Goal: Task Accomplishment & Management: Use online tool/utility

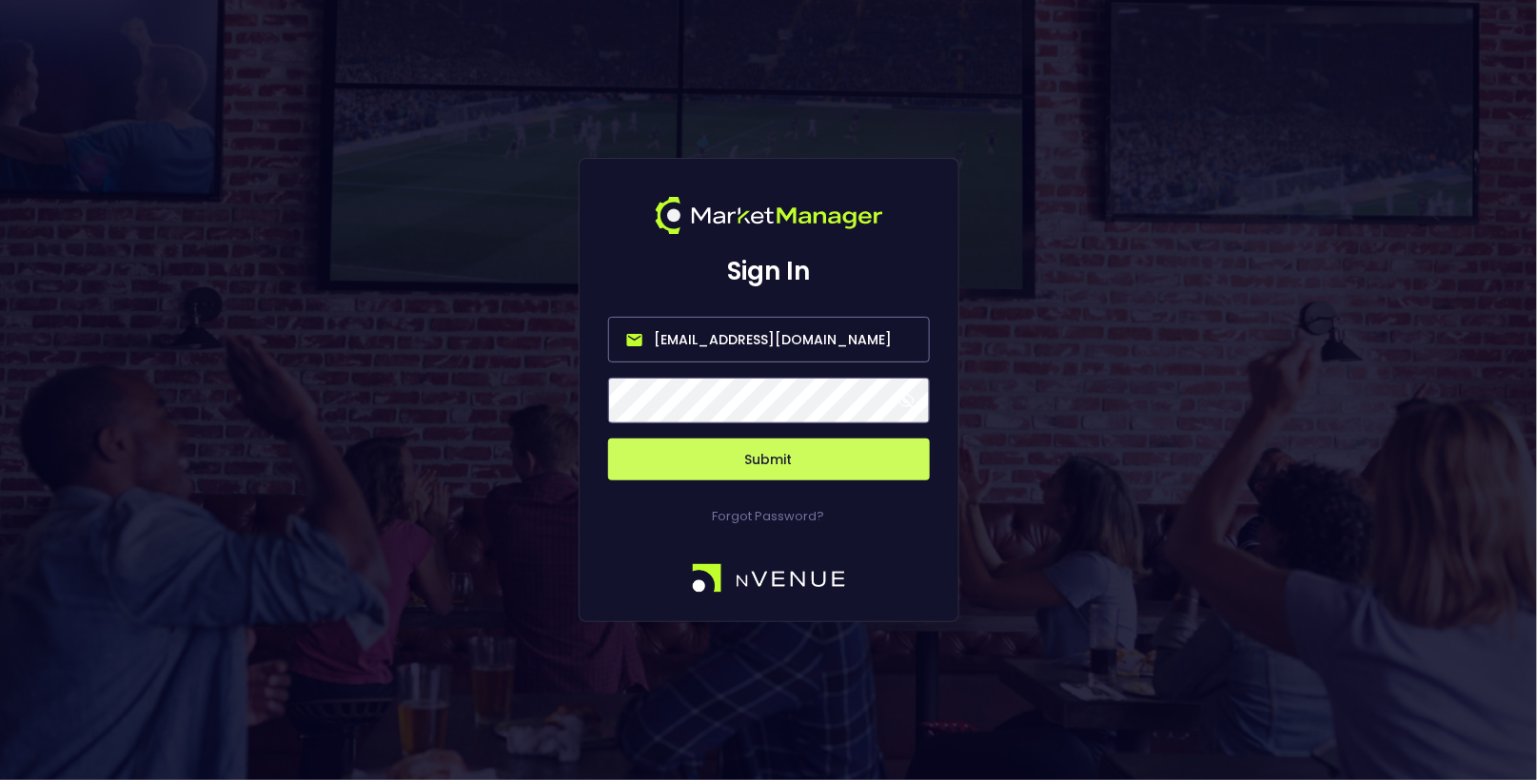
click at [693, 336] on input "[EMAIL_ADDRESS][DOMAIN_NAME]" at bounding box center [769, 340] width 322 height 46
click at [891, 343] on input "nven" at bounding box center [769, 340] width 322 height 46
type input "[EMAIL_ADDRESS][DOMAIN_NAME]"
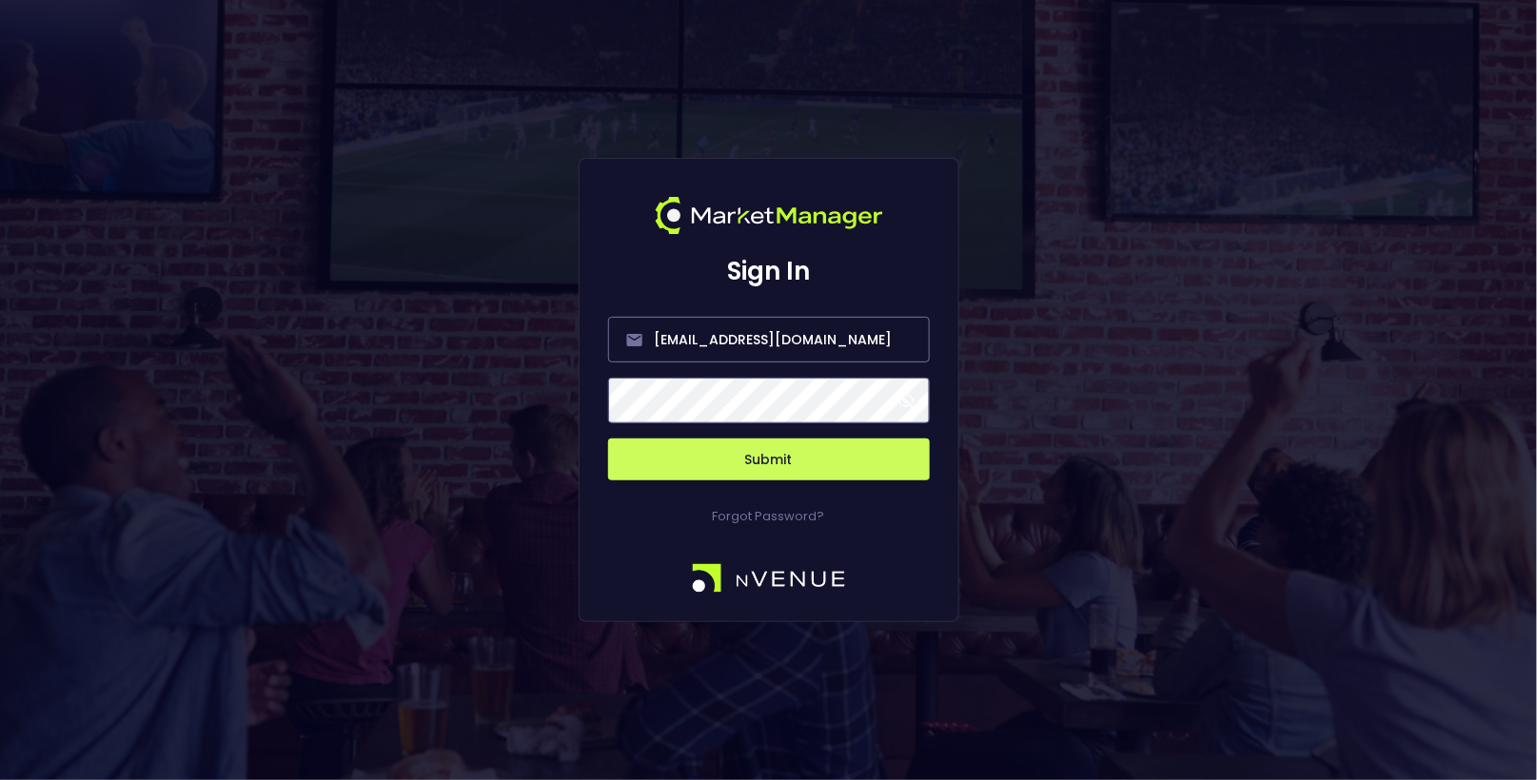
click at [805, 442] on button "Submit" at bounding box center [769, 460] width 322 height 42
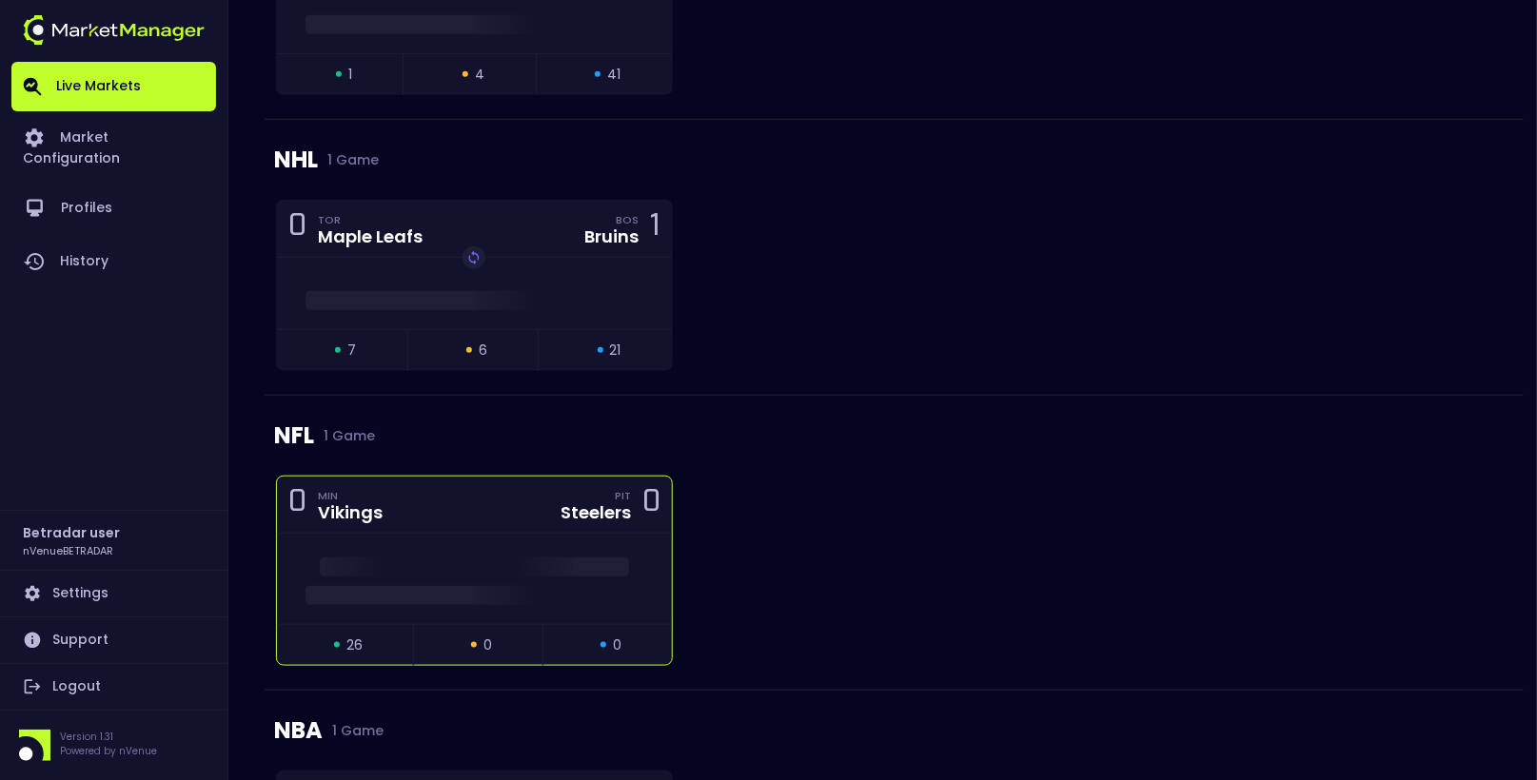
click at [424, 501] on div "0 MIN Vikings PIT Steelers 0" at bounding box center [474, 505] width 395 height 57
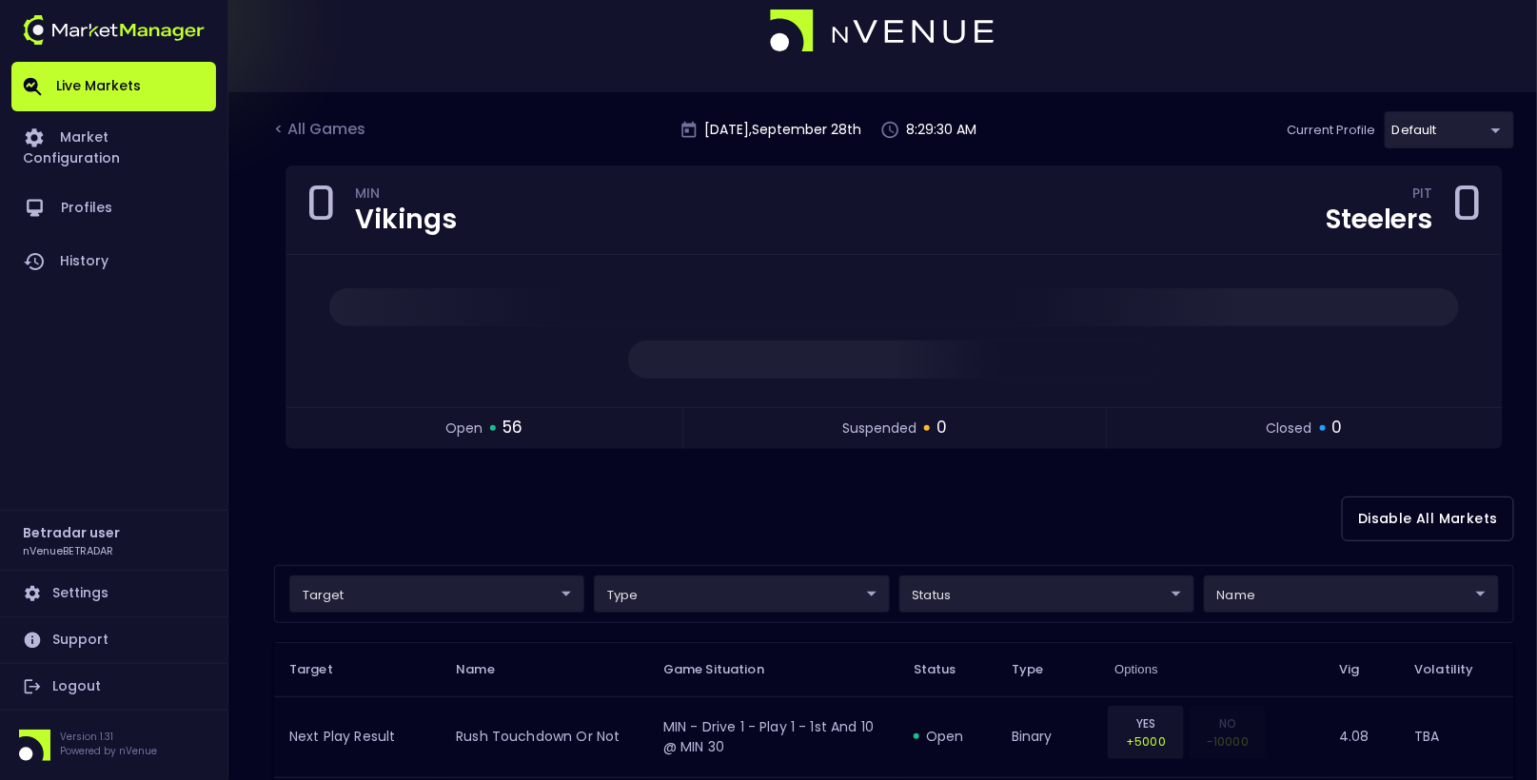
scroll to position [49, 0]
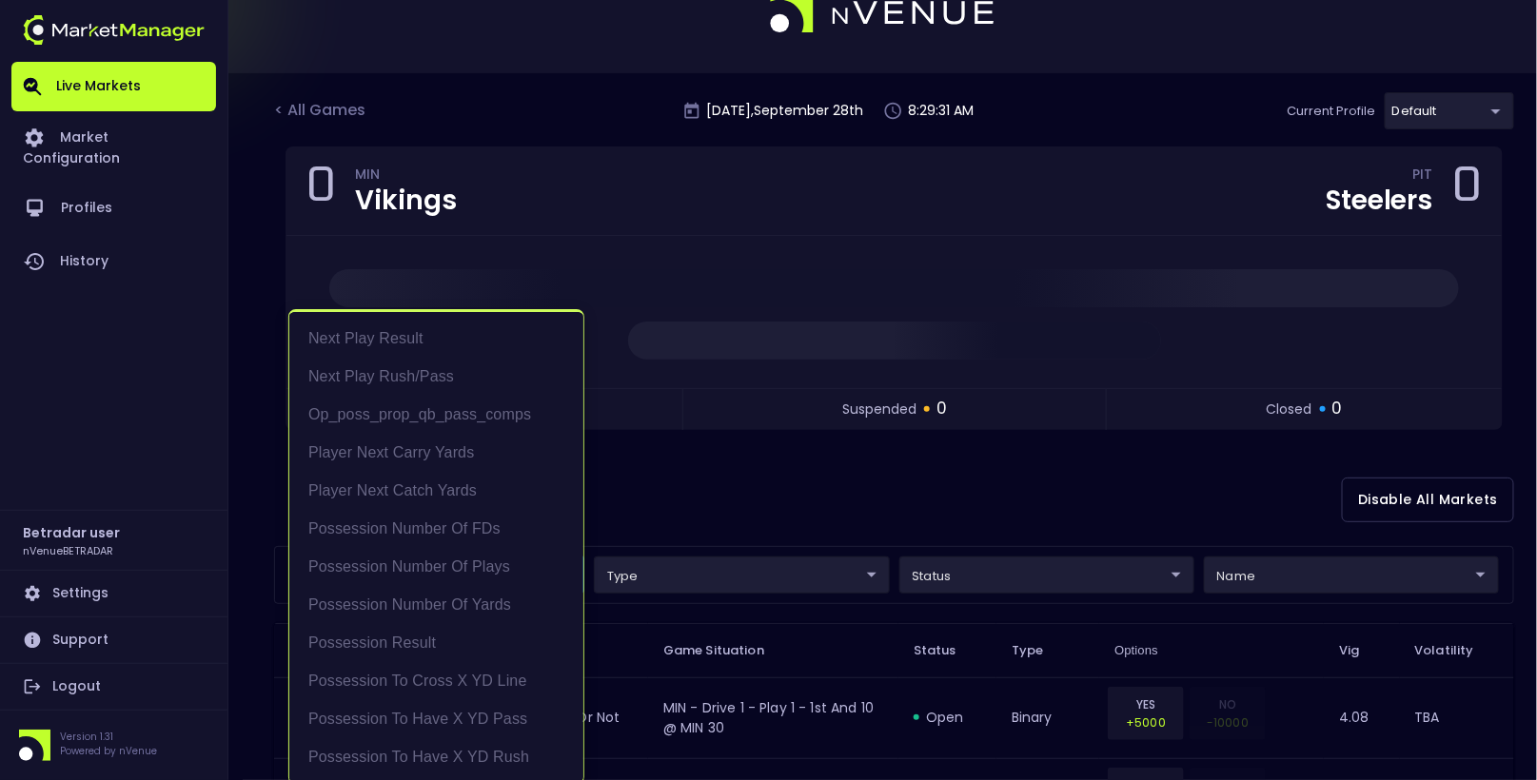
scroll to position [3, 0]
click at [627, 504] on div at bounding box center [768, 390] width 1537 height 780
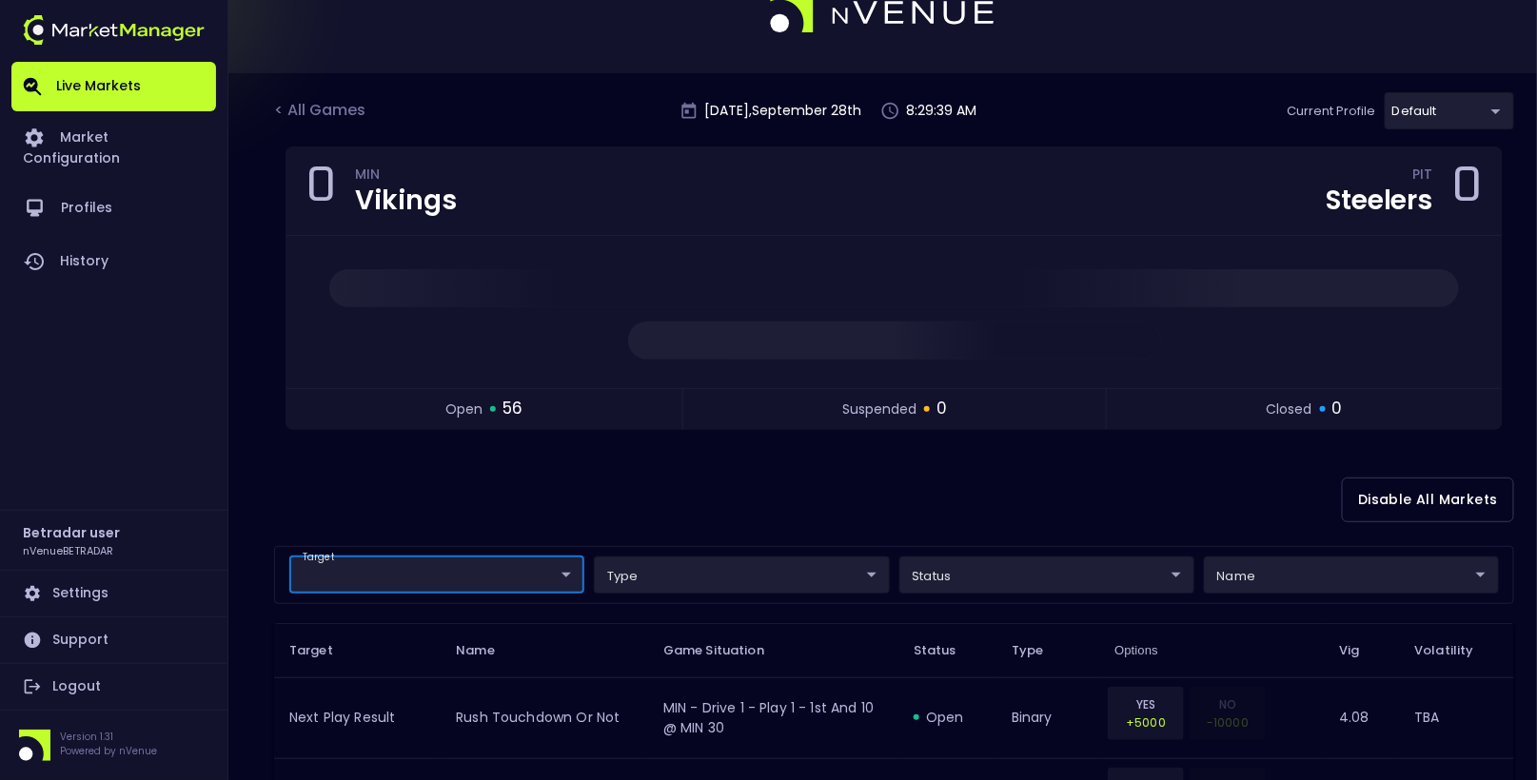
scroll to position [0, 0]
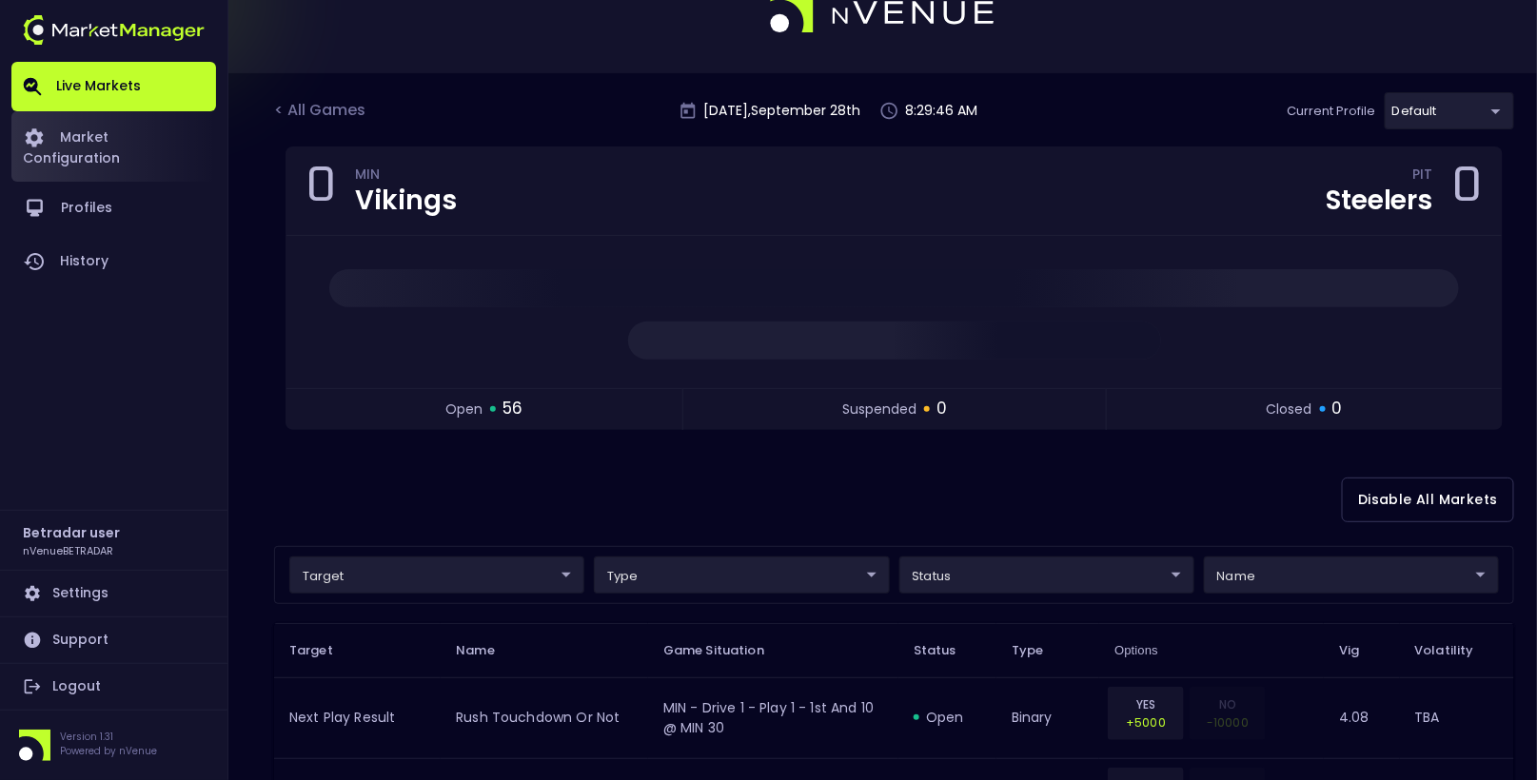
click at [114, 143] on link "Market Configuration" at bounding box center [113, 146] width 205 height 70
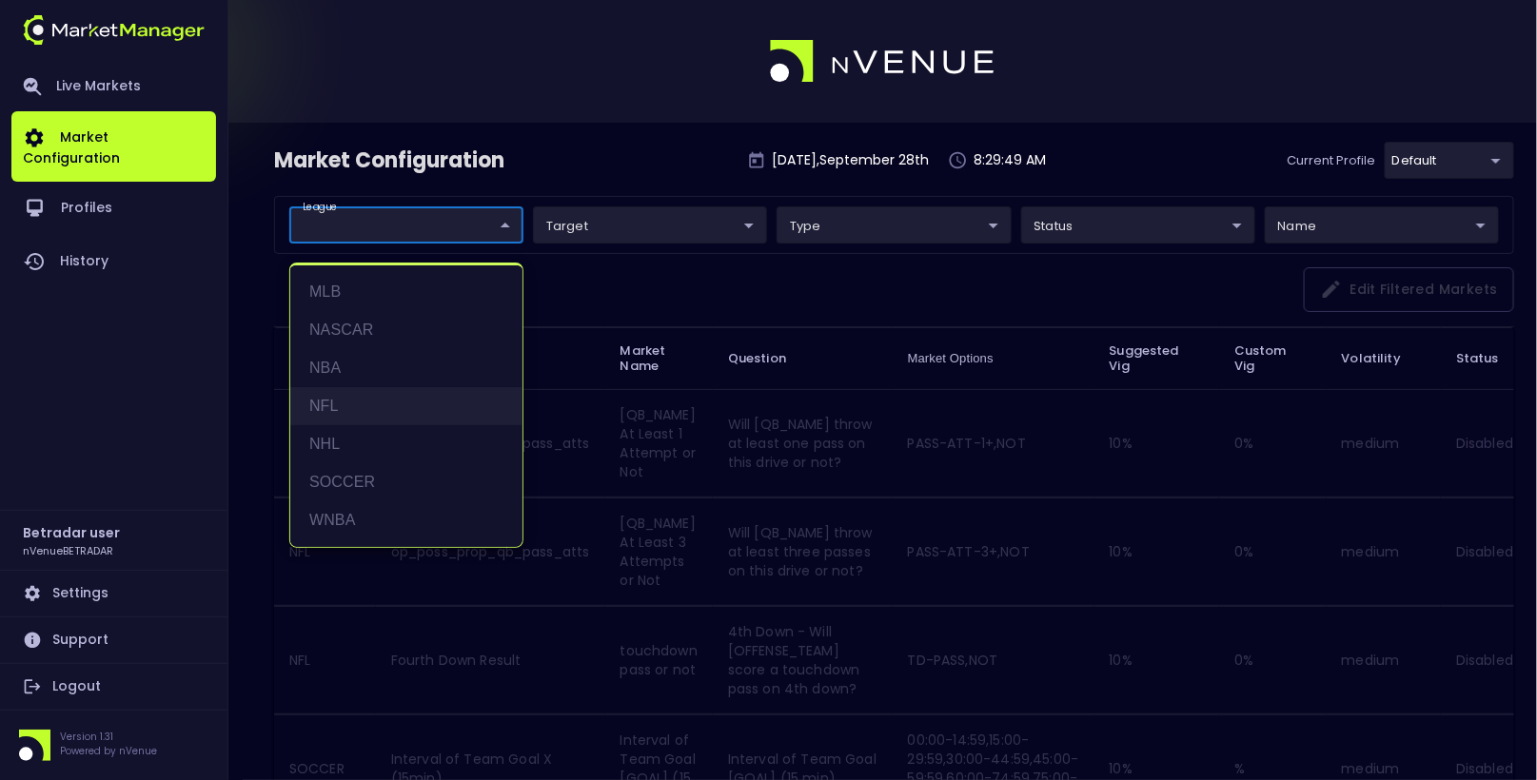
click at [343, 402] on li "NFL" at bounding box center [406, 406] width 232 height 38
type input "NFL"
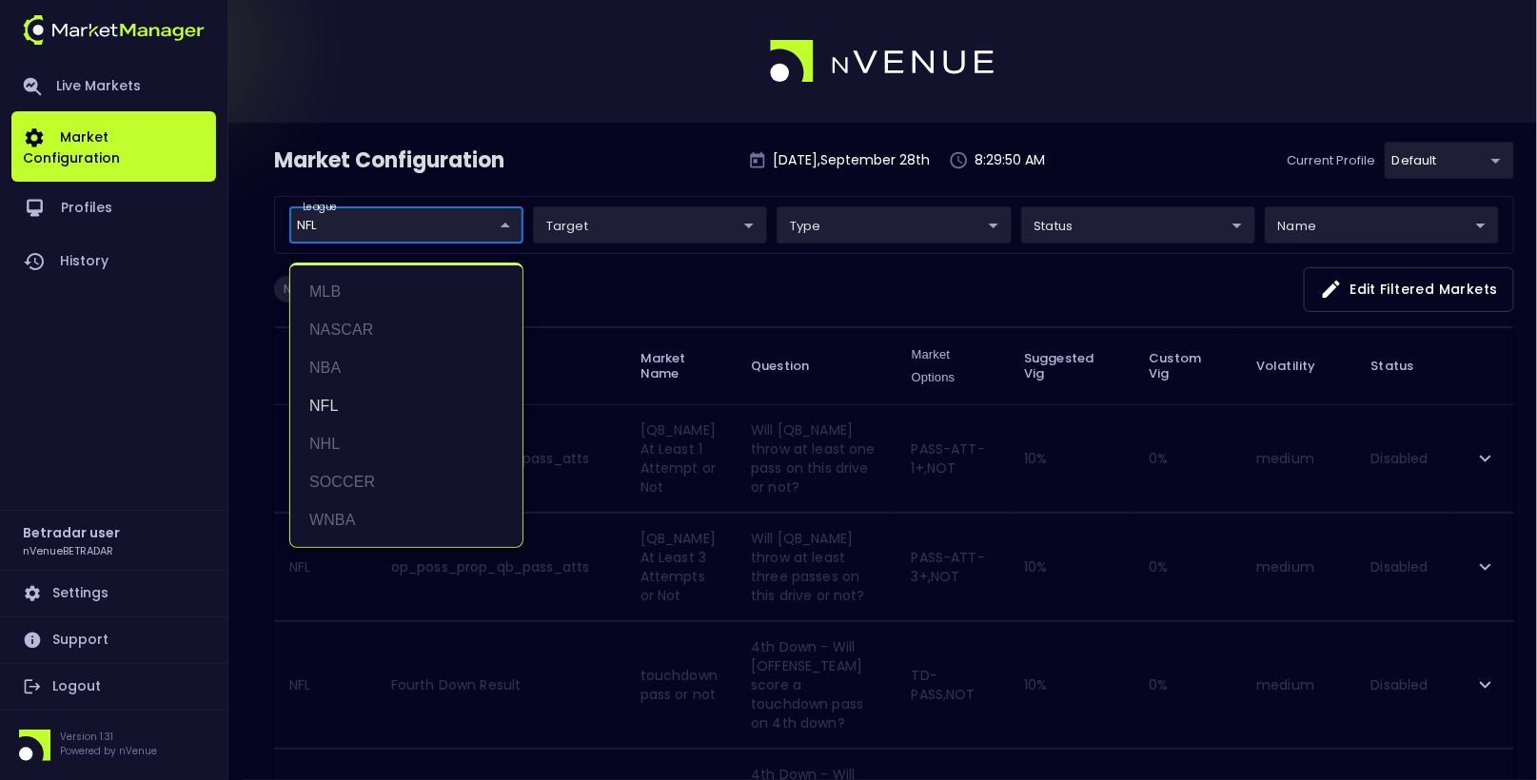
click at [639, 310] on div at bounding box center [768, 390] width 1537 height 780
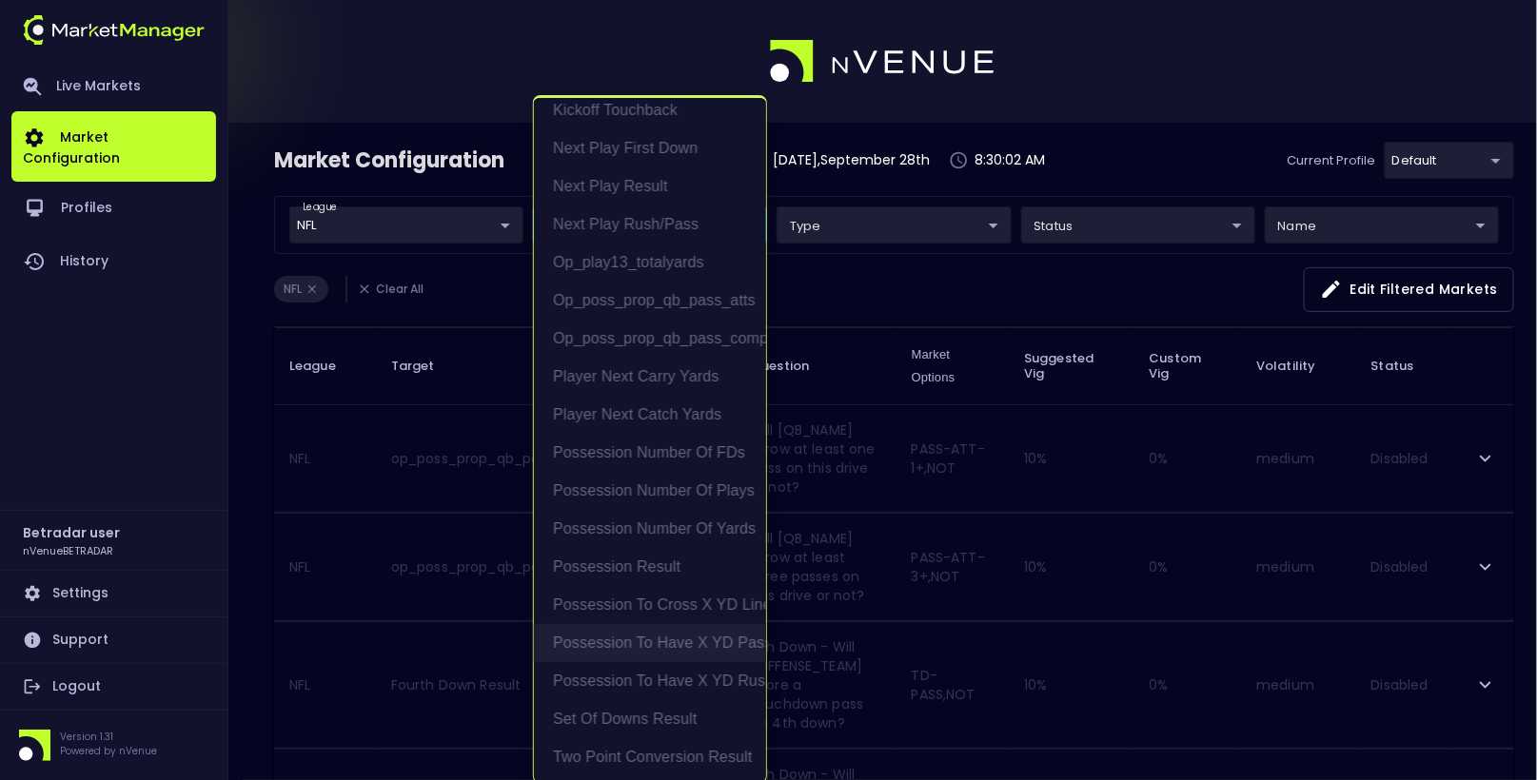
click at [672, 640] on li "Possession to Have X YD Pass" at bounding box center [650, 643] width 232 height 38
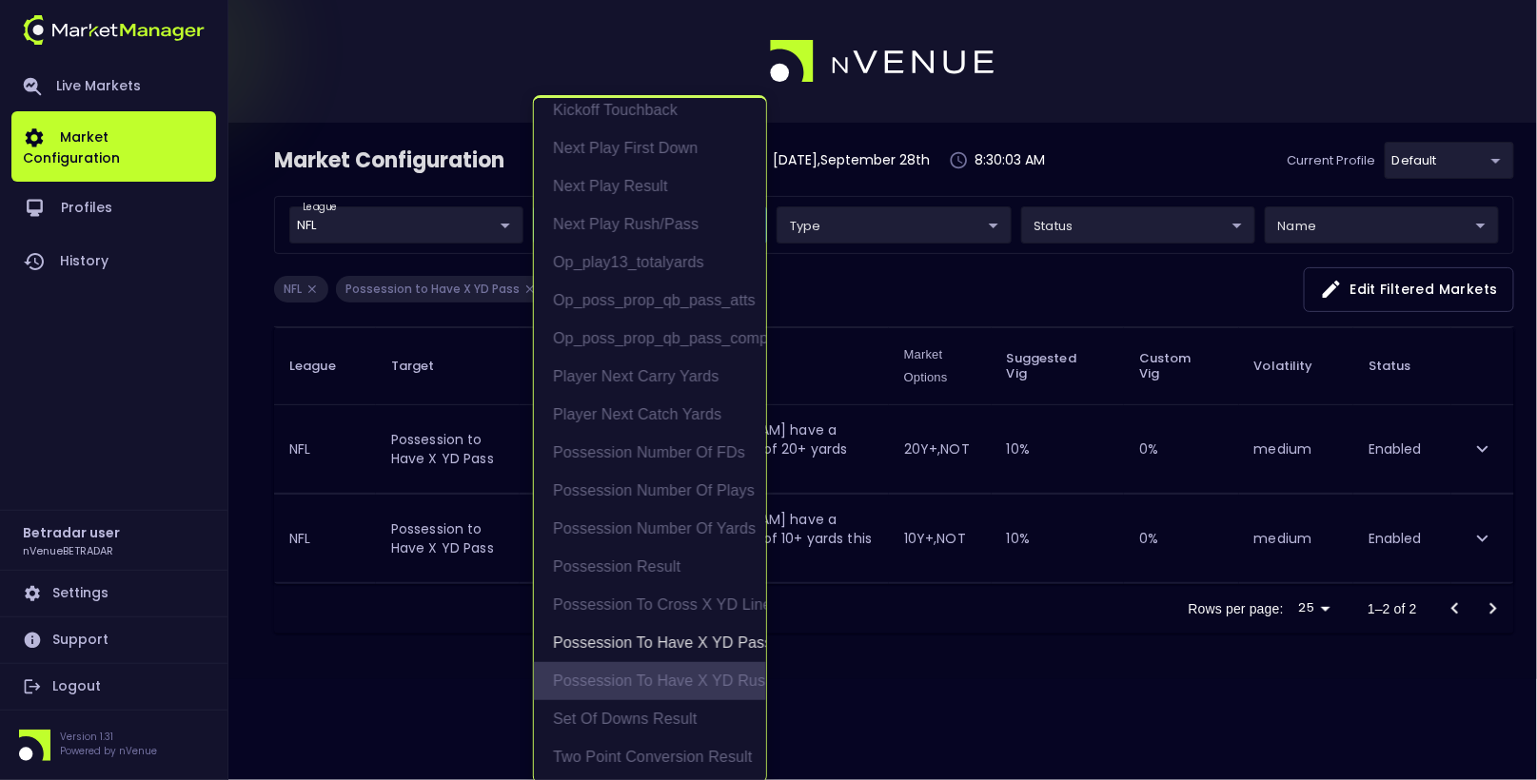
click at [671, 676] on li "Possession to Have X YD Rush" at bounding box center [650, 681] width 232 height 38
type input "Possession to Have X YD Pass,Possession to Have X YD Rush"
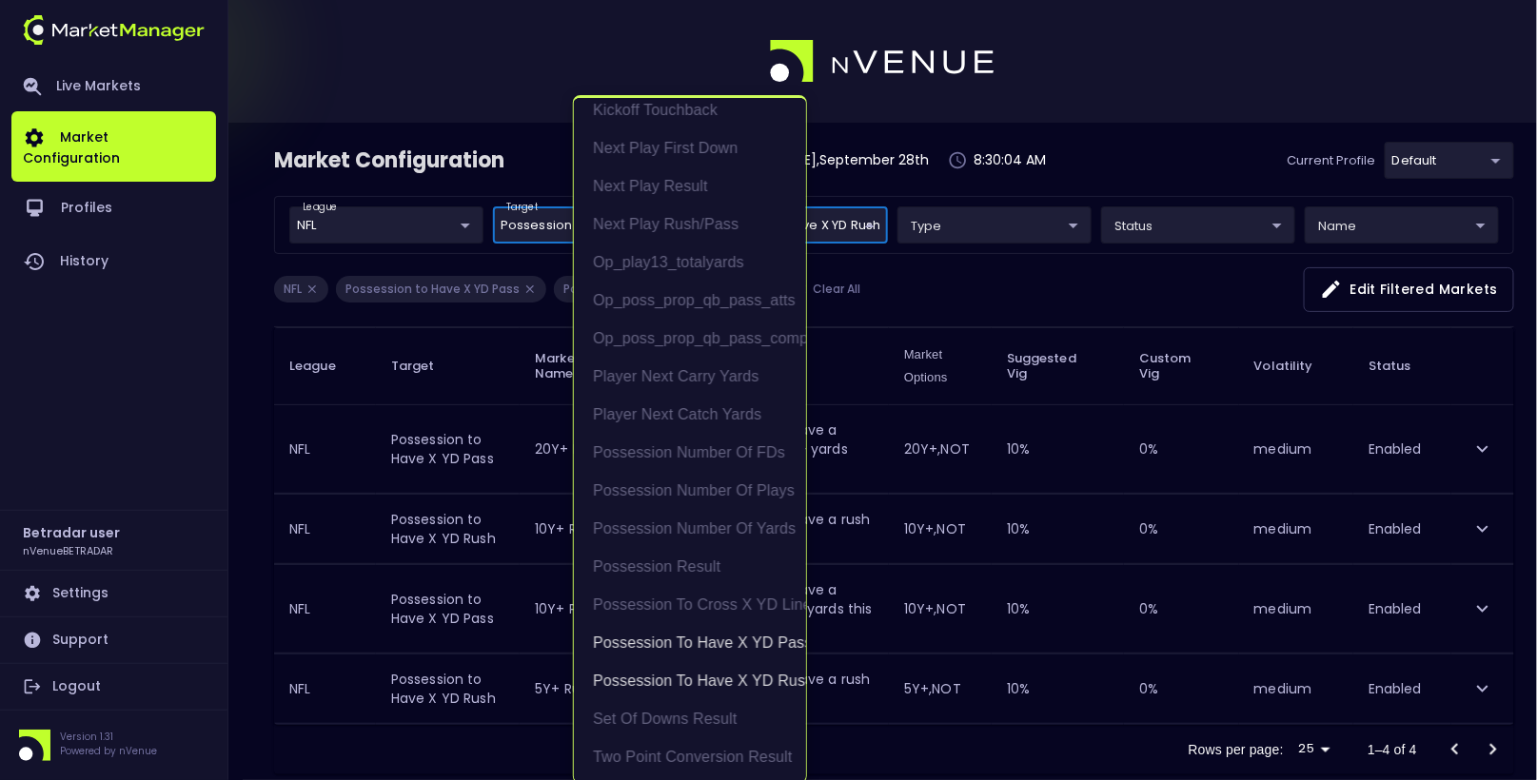
scroll to position [3, 0]
click at [400, 640] on div at bounding box center [768, 390] width 1537 height 780
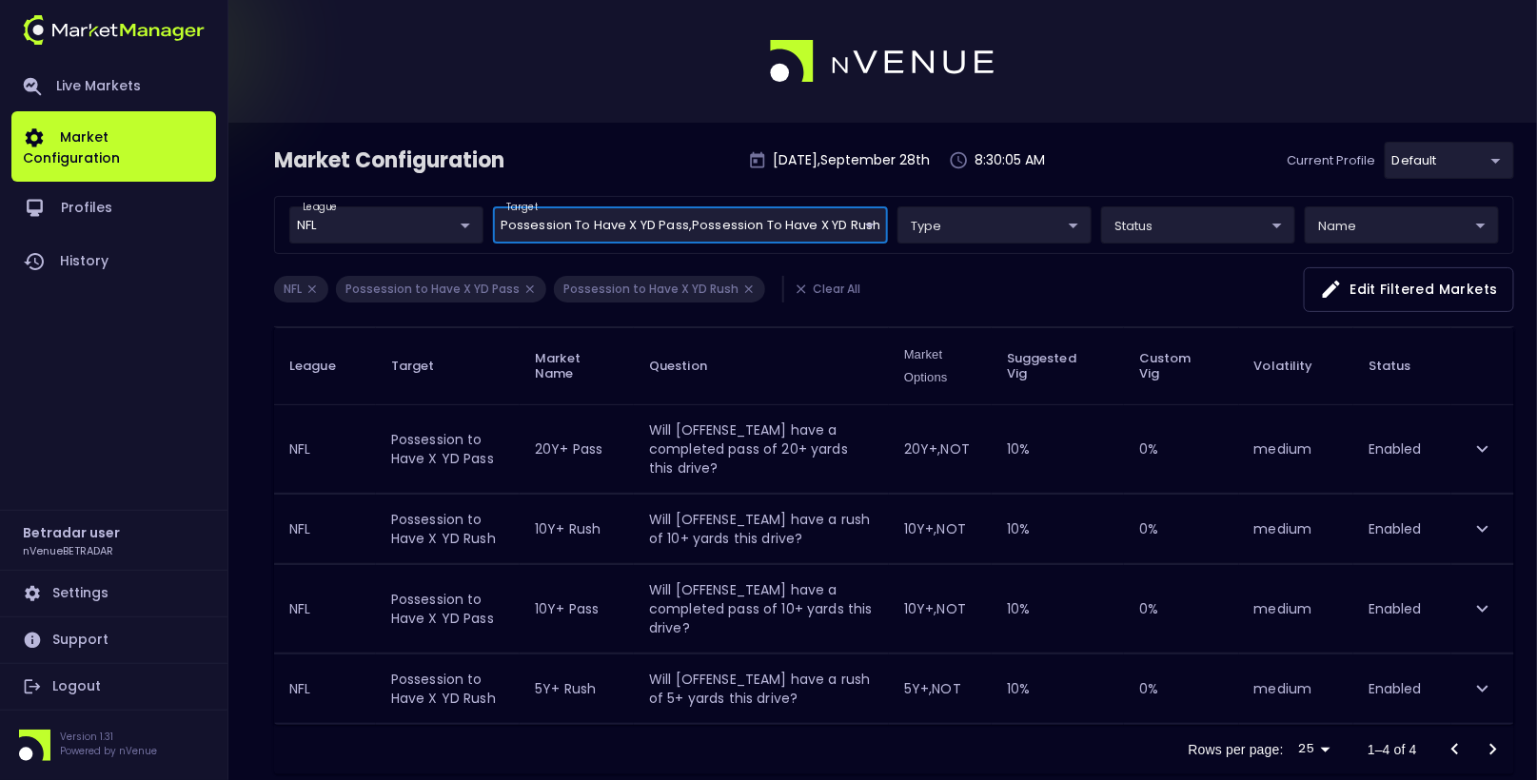
scroll to position [0, 0]
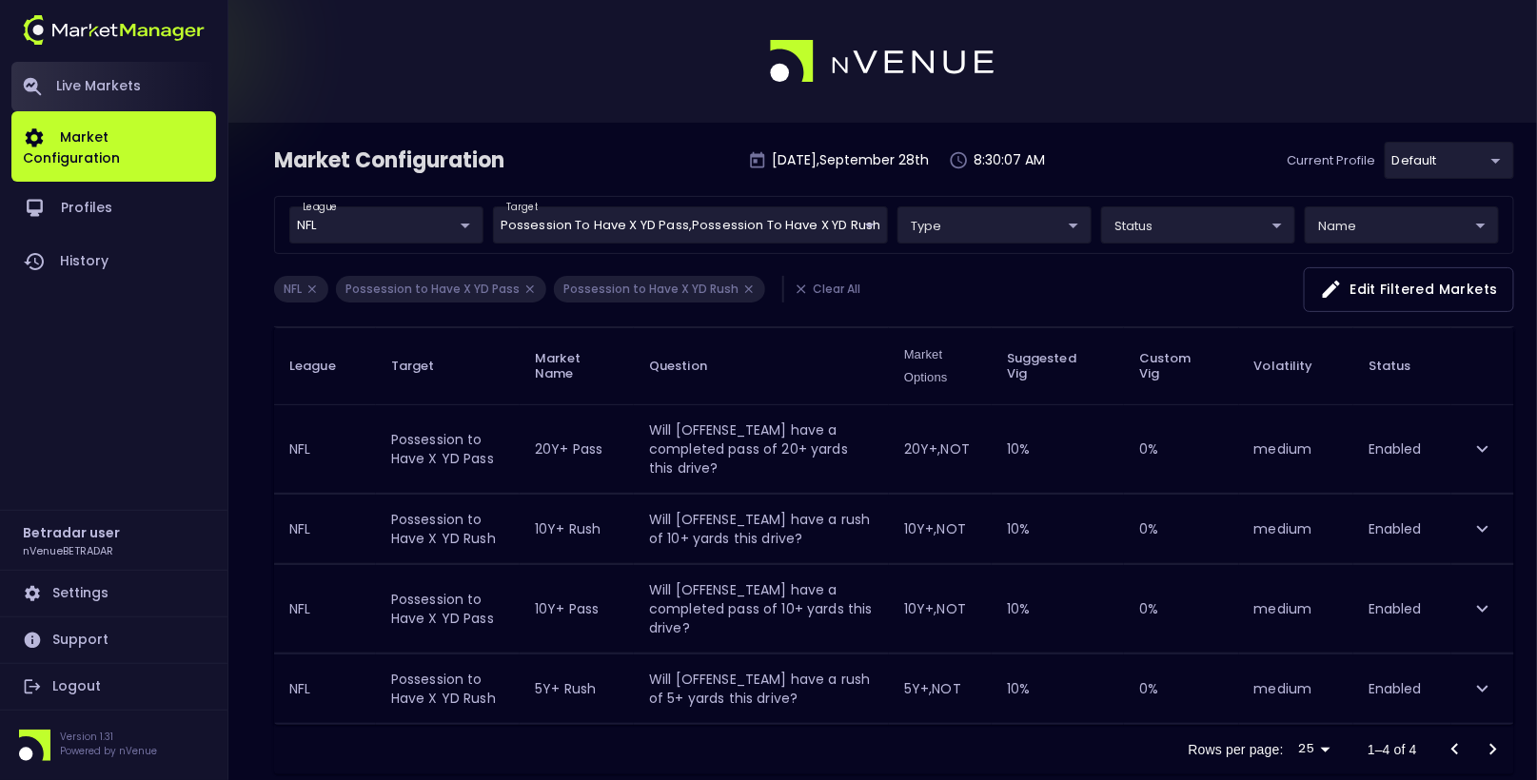
click at [106, 95] on link "Live Markets" at bounding box center [113, 86] width 205 height 49
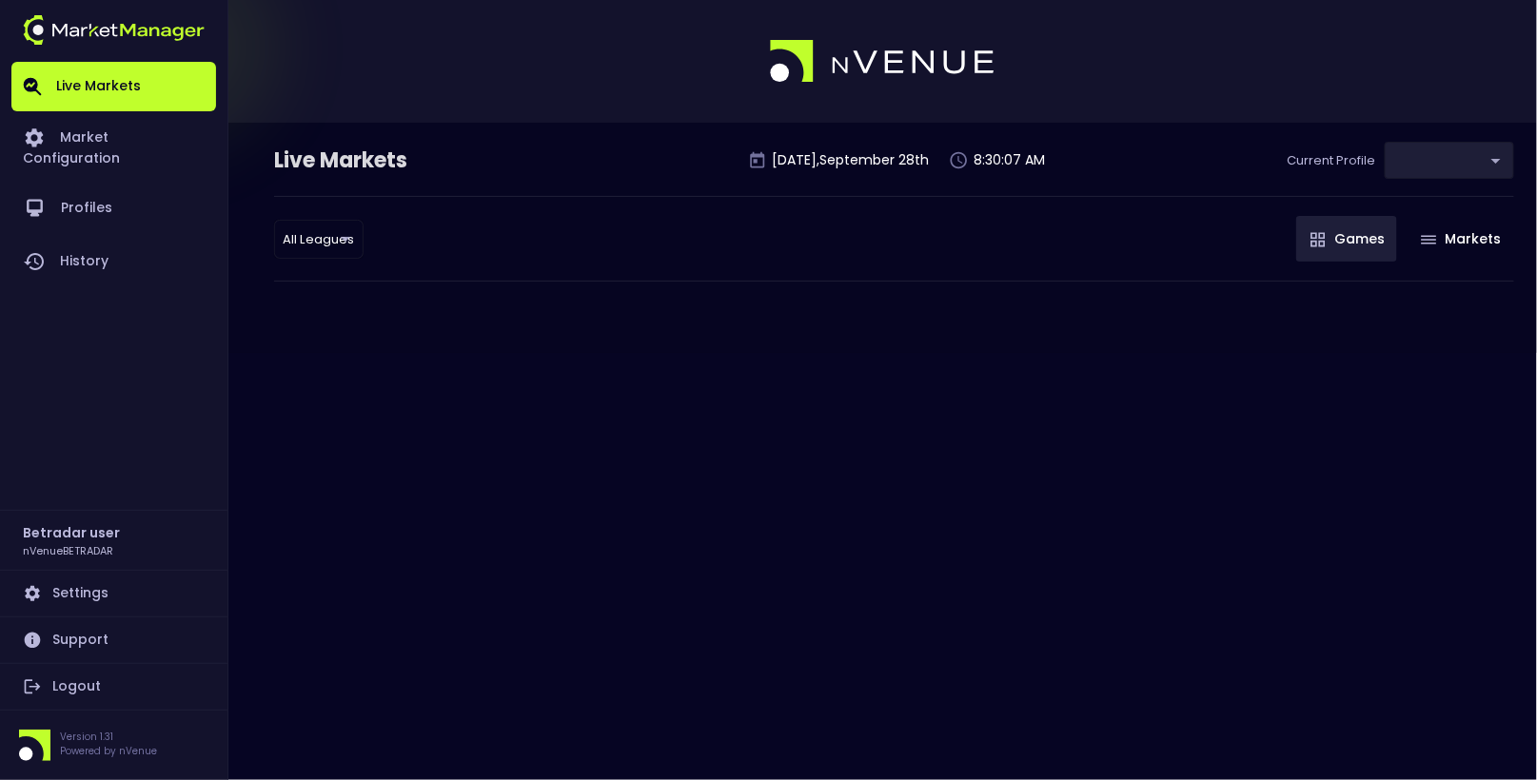
type input "2aa9daef-f03c-4b05-aaf3-b77c512ca207"
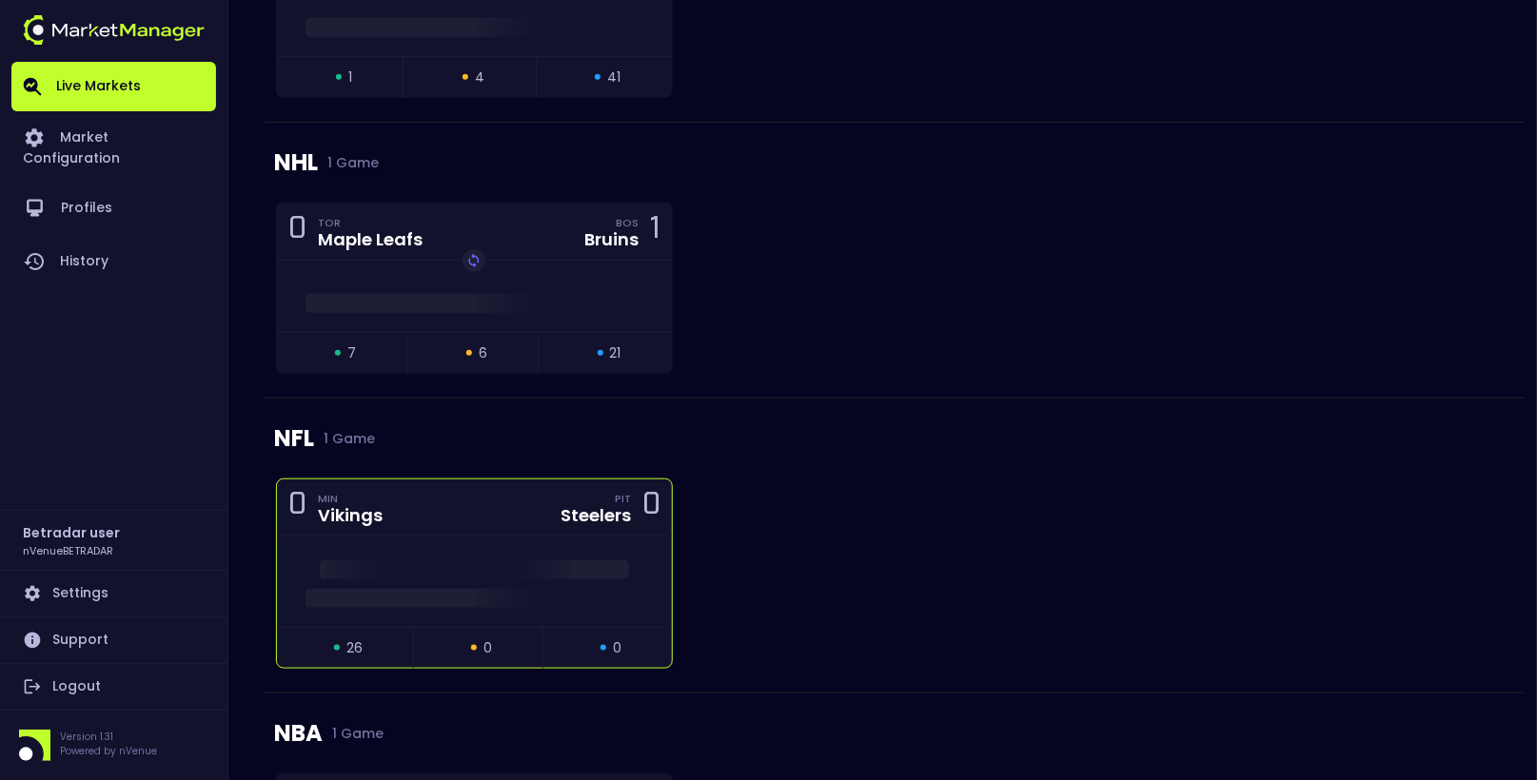
click at [391, 484] on div "0 MIN Vikings PIT Steelers 0" at bounding box center [474, 508] width 395 height 57
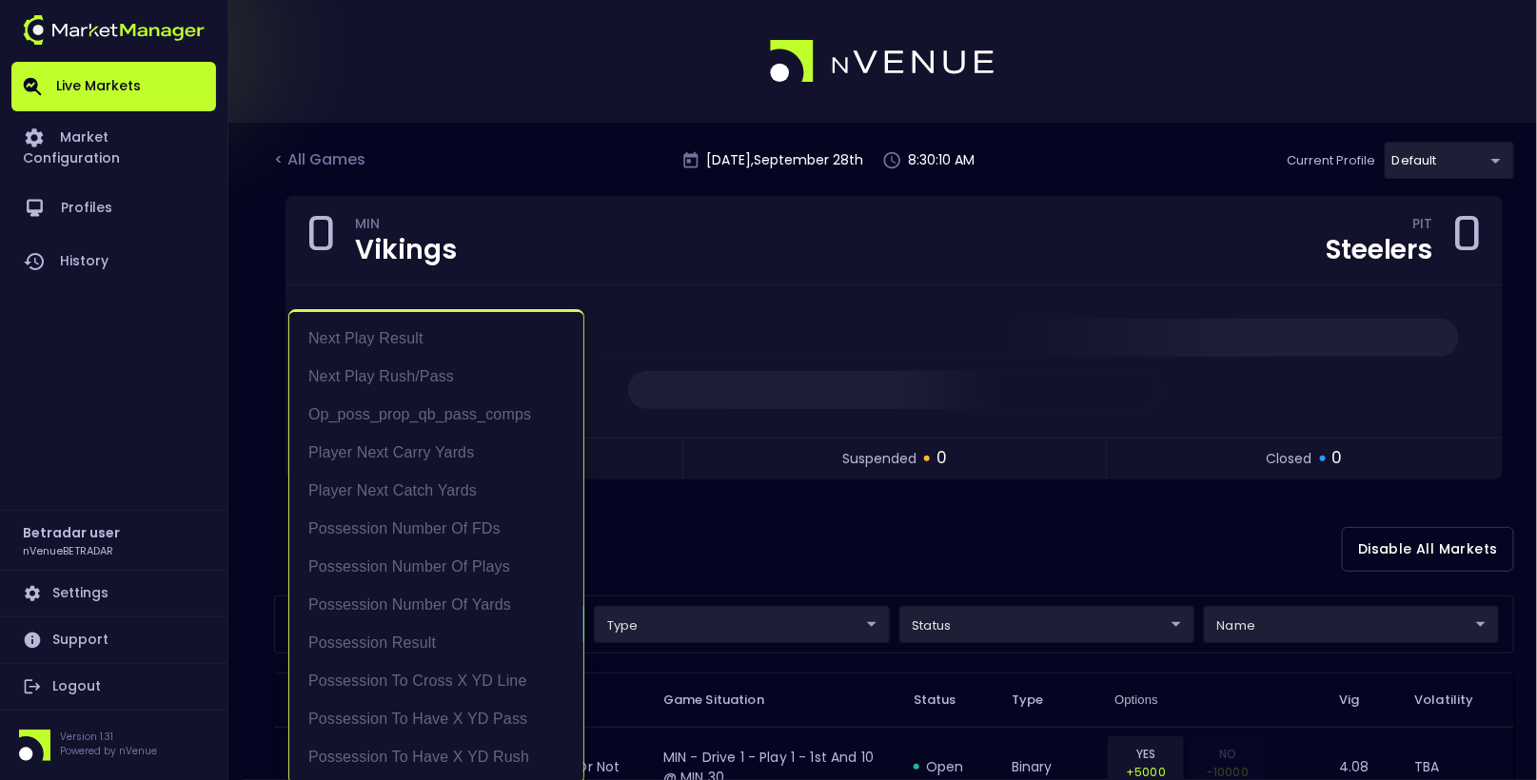
scroll to position [3, 0]
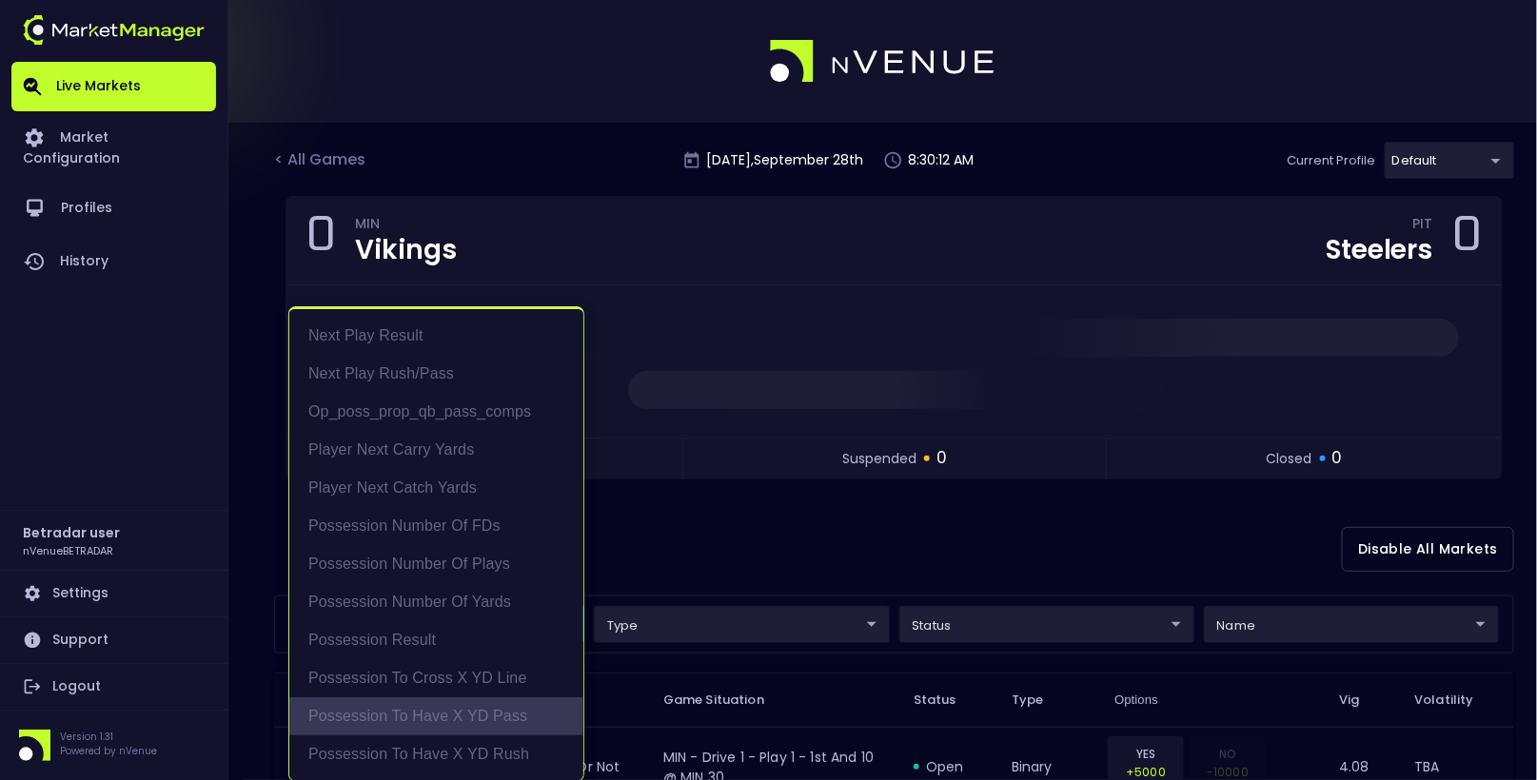
click at [407, 714] on li "Possession to Have X YD Pass" at bounding box center [436, 717] width 294 height 38
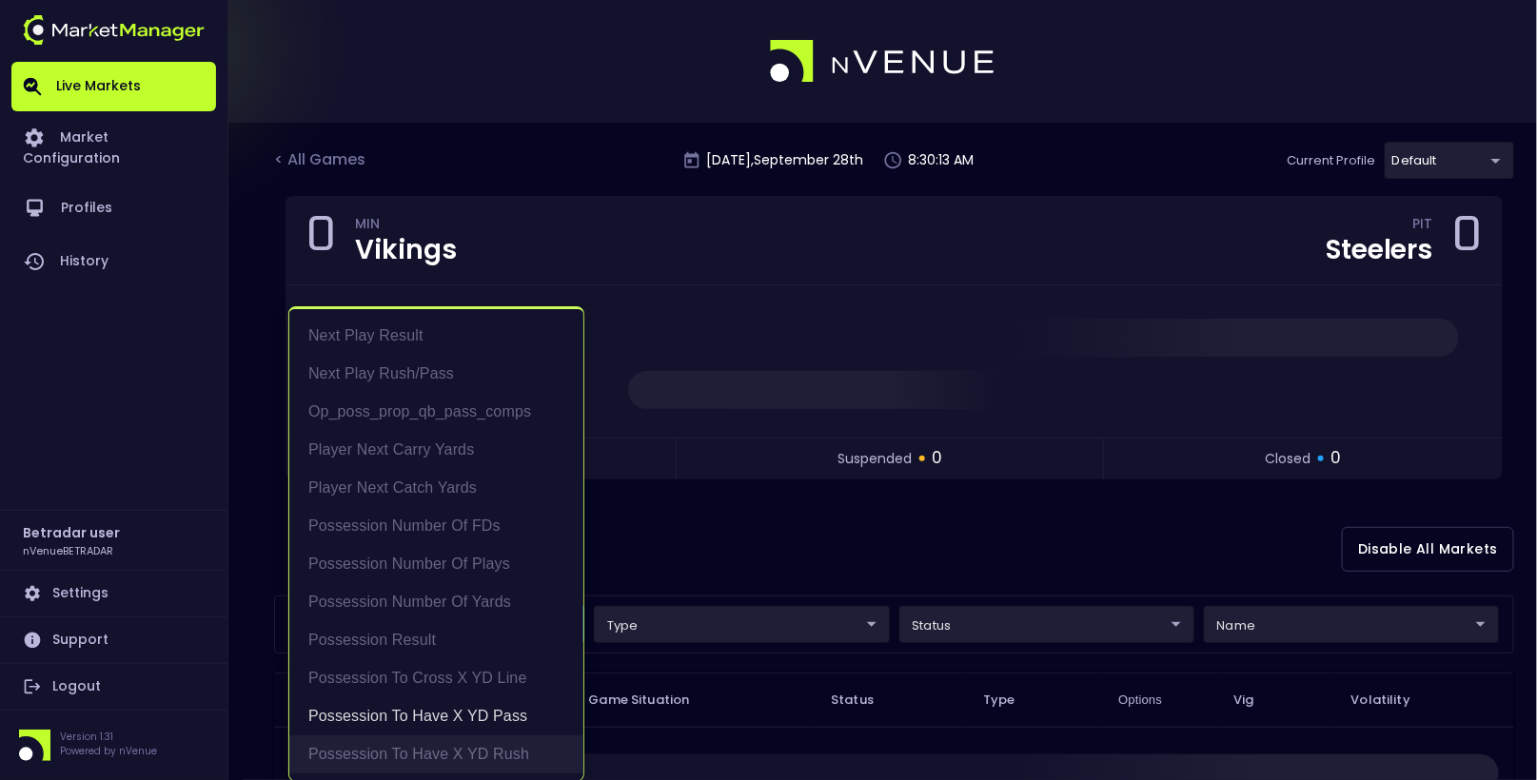
click at [435, 751] on li "Possession to Have X YD Rush" at bounding box center [436, 755] width 294 height 38
type input "Possession to Have X YD Pass,Possession to Have X YD Rush"
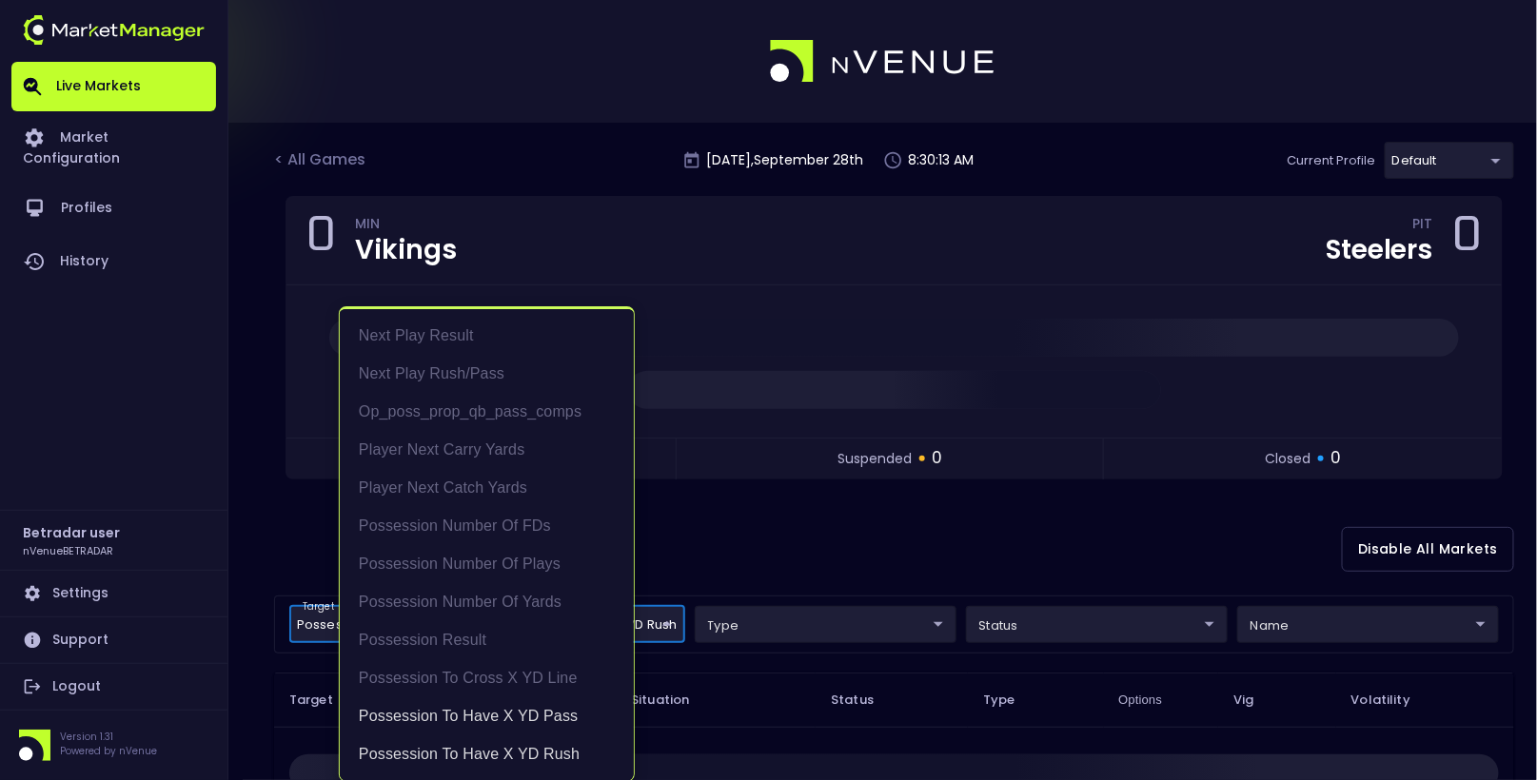
click at [854, 523] on div at bounding box center [768, 390] width 1537 height 780
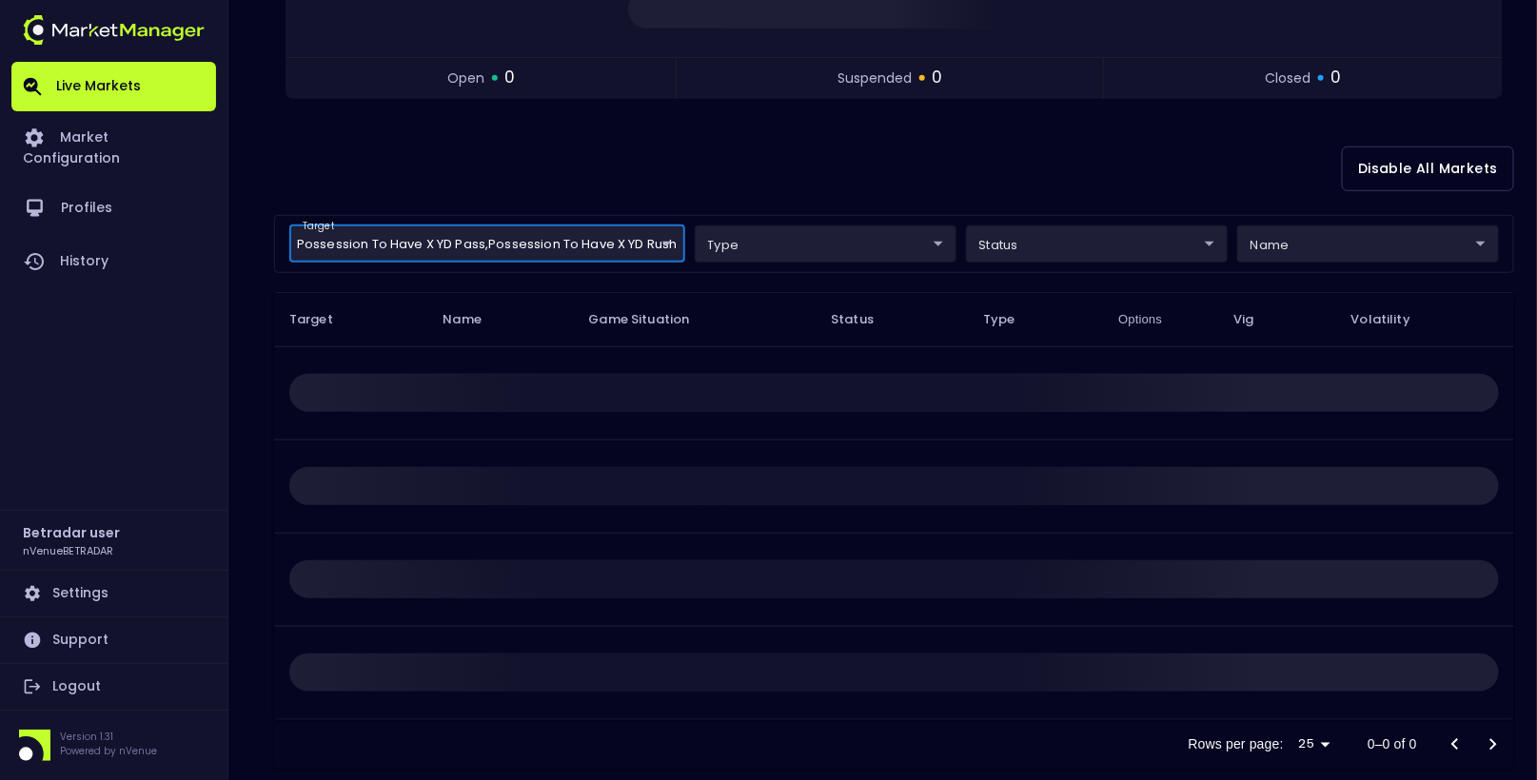
scroll to position [412, 0]
